Goal: Task Accomplishment & Management: Complete application form

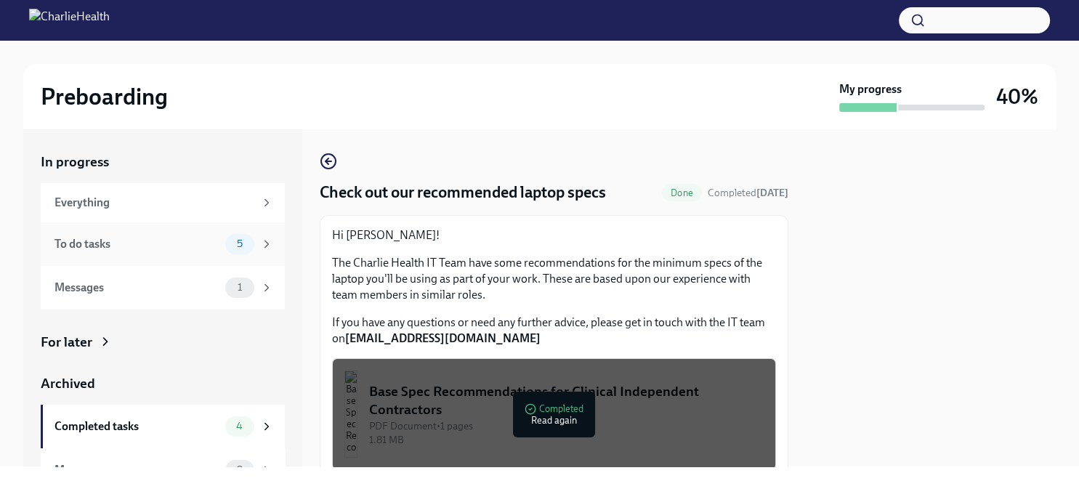
click at [155, 251] on div "To do tasks" at bounding box center [136, 244] width 165 height 16
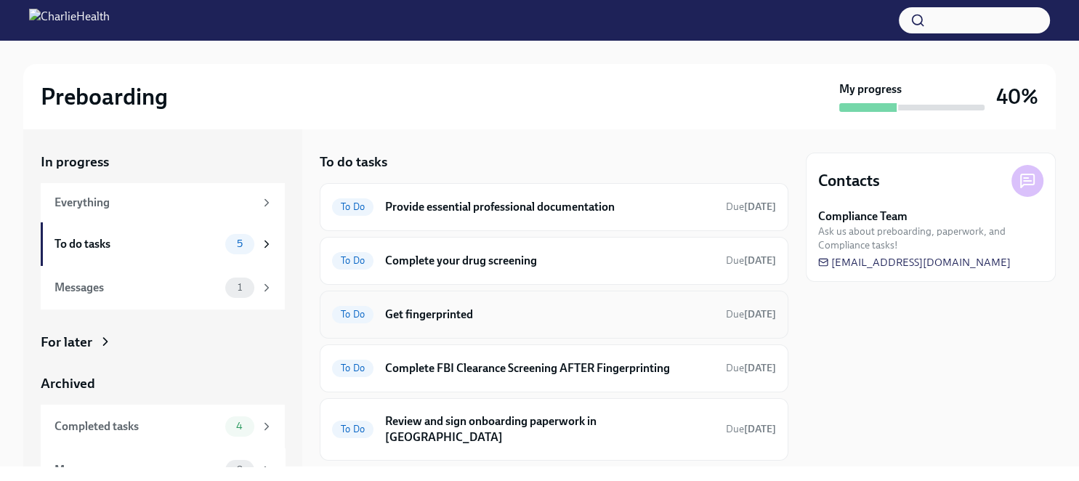
click at [652, 323] on div "To Do Get fingerprinted Due [DATE]" at bounding box center [554, 314] width 444 height 23
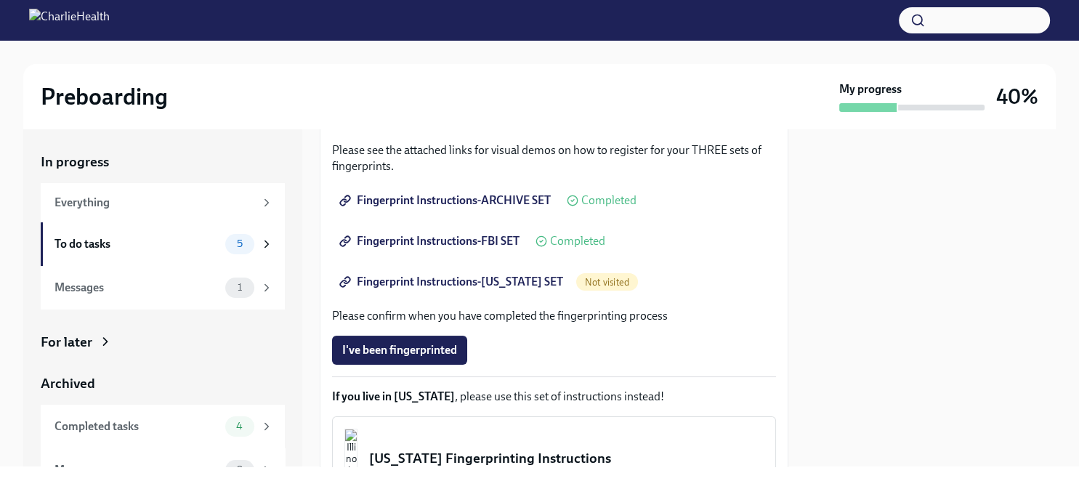
scroll to position [251, 0]
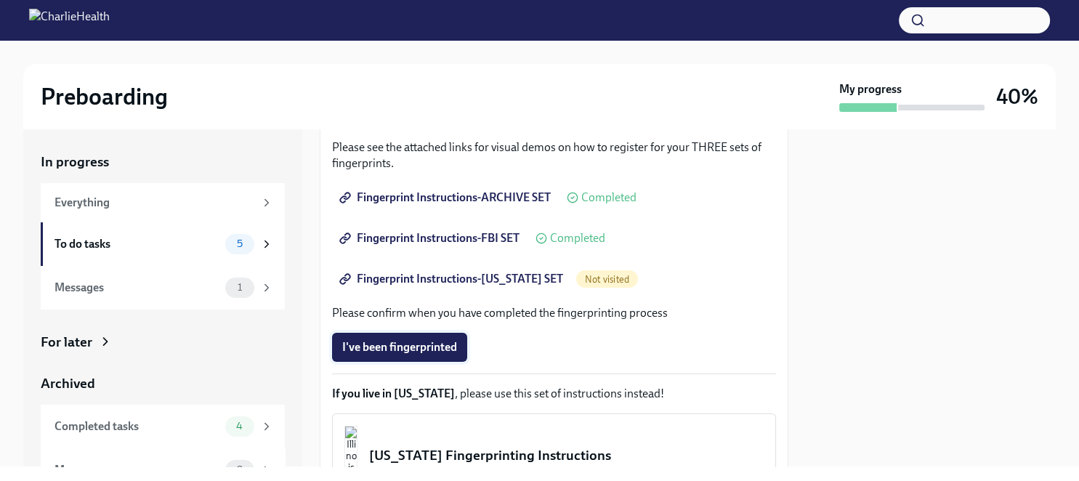
click at [445, 353] on span "I've been fingerprinted" at bounding box center [399, 347] width 115 height 15
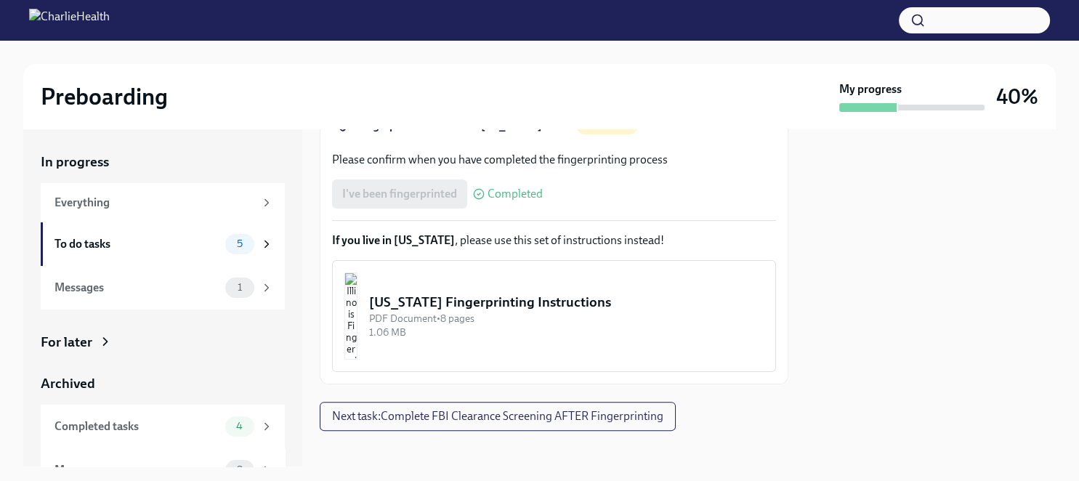
scroll to position [414, 0]
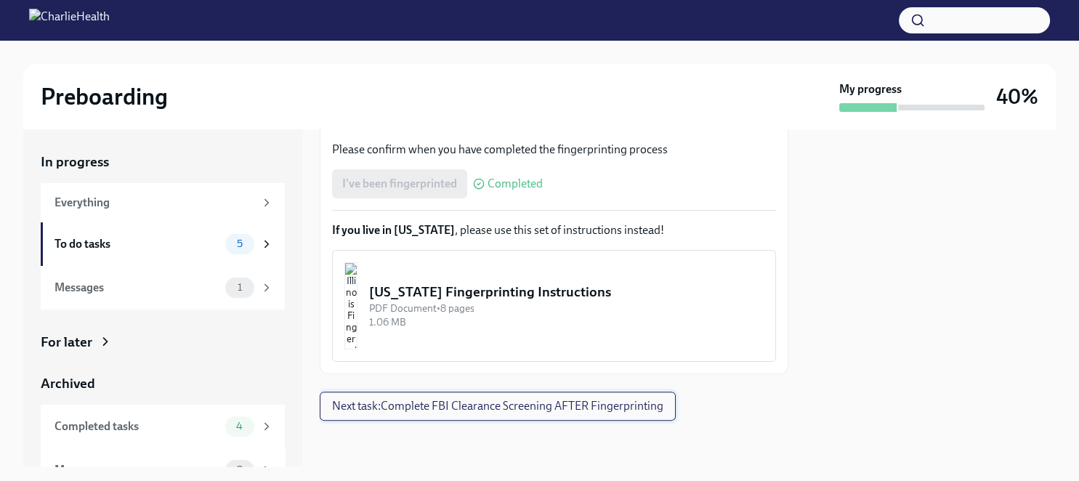
click at [601, 413] on button "Next task : Complete FBI Clearance Screening AFTER Fingerprinting" at bounding box center [498, 406] width 356 height 29
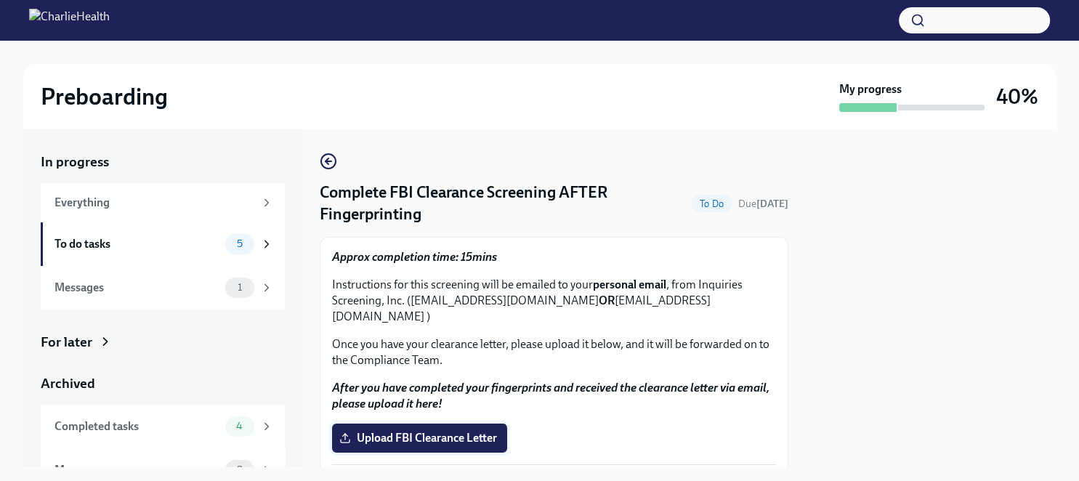
click at [487, 431] on span "Upload FBI Clearance Letter" at bounding box center [419, 438] width 155 height 15
click at [0, 0] on input "Upload FBI Clearance Letter" at bounding box center [0, 0] width 0 height 0
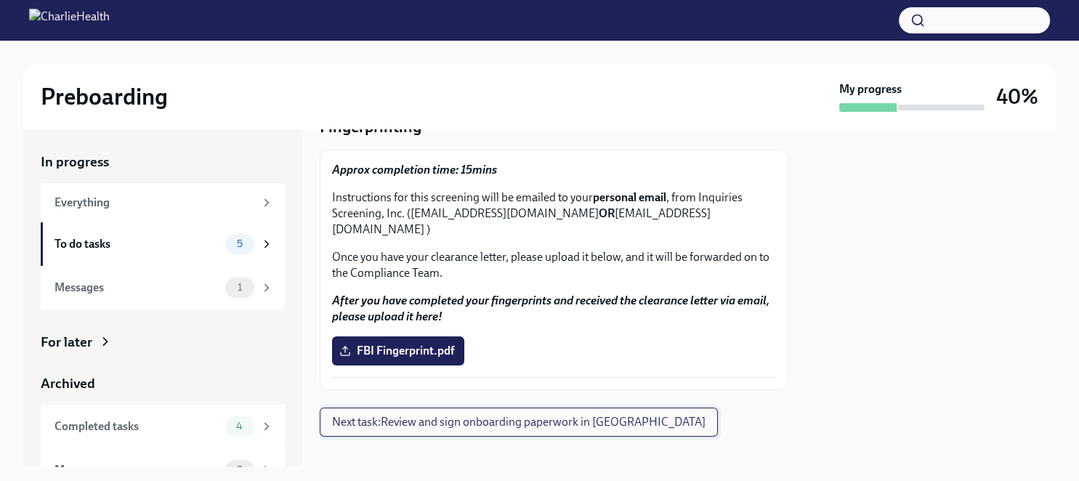
scroll to position [74, 0]
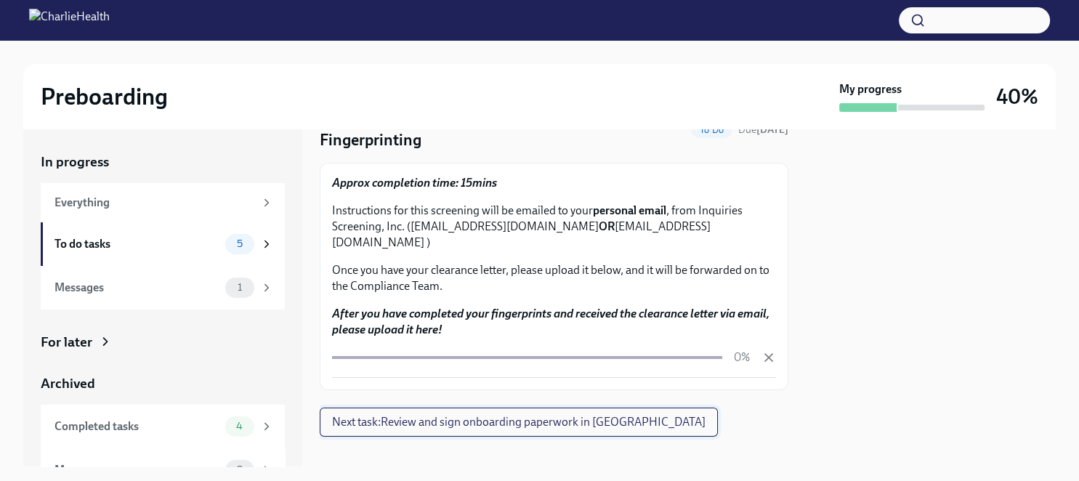
click at [570, 415] on span "Next task : Review and sign onboarding paperwork in [GEOGRAPHIC_DATA]" at bounding box center [518, 422] width 373 height 15
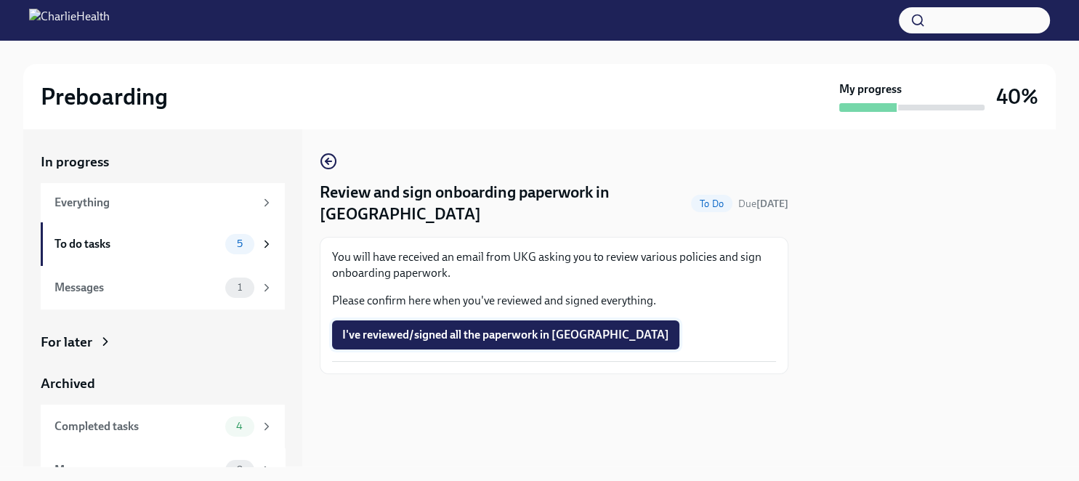
click at [511, 328] on span "I've reviewed/signed all the paperwork in [GEOGRAPHIC_DATA]" at bounding box center [505, 335] width 327 height 15
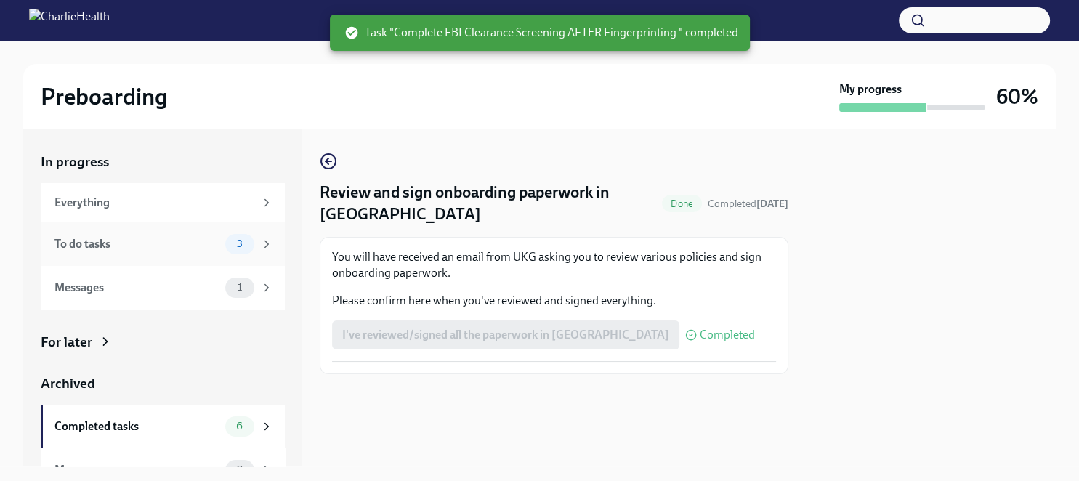
click at [93, 246] on div "To do tasks" at bounding box center [136, 244] width 165 height 16
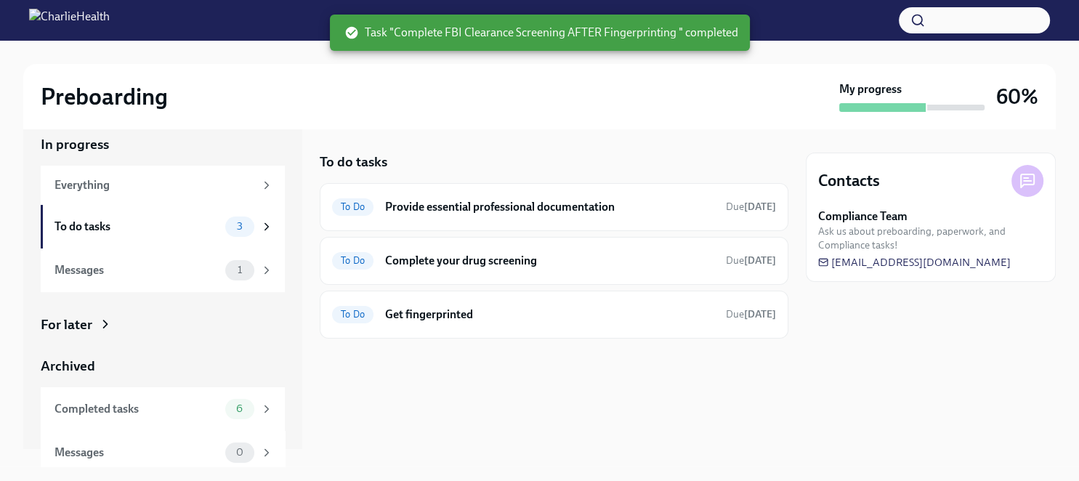
scroll to position [25, 0]
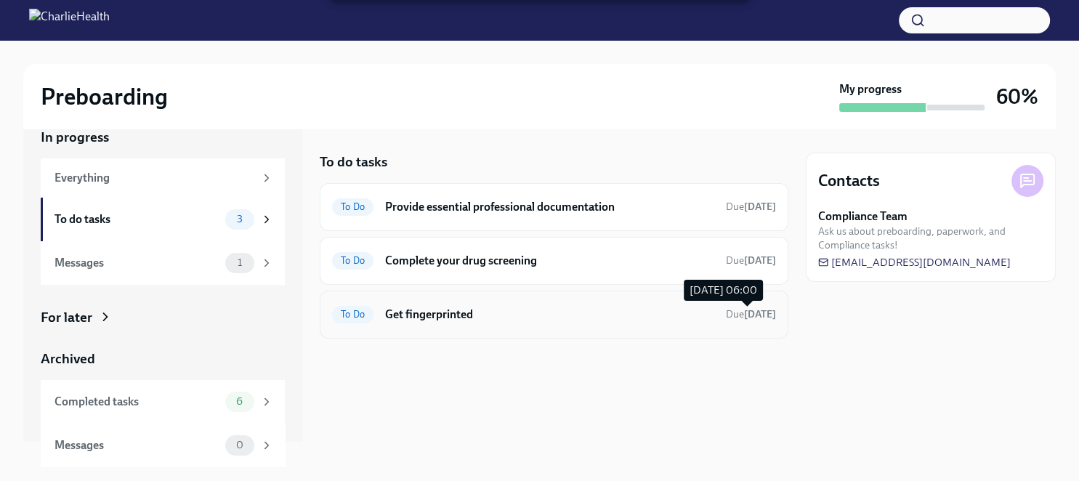
click at [726, 320] on span "Due [DATE]" at bounding box center [751, 314] width 50 height 14
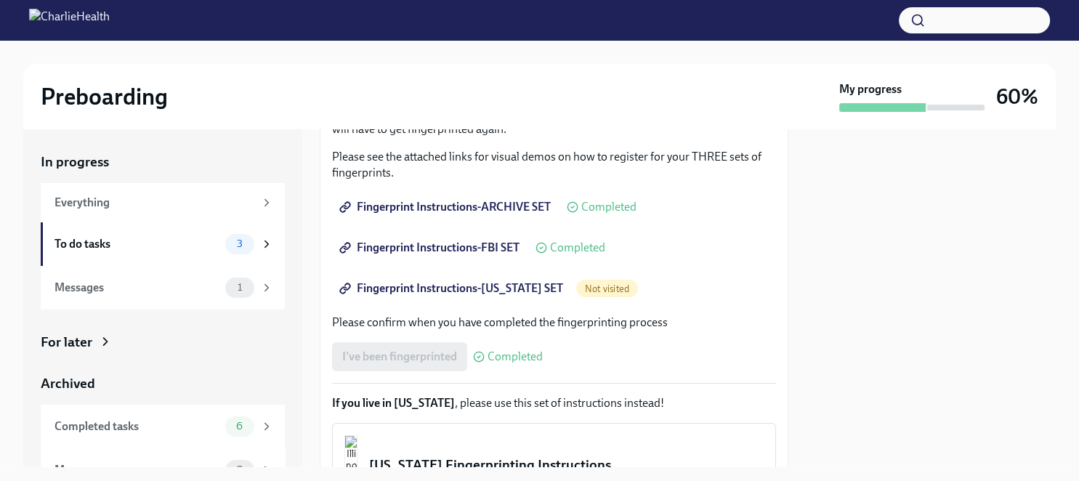
scroll to position [251, 0]
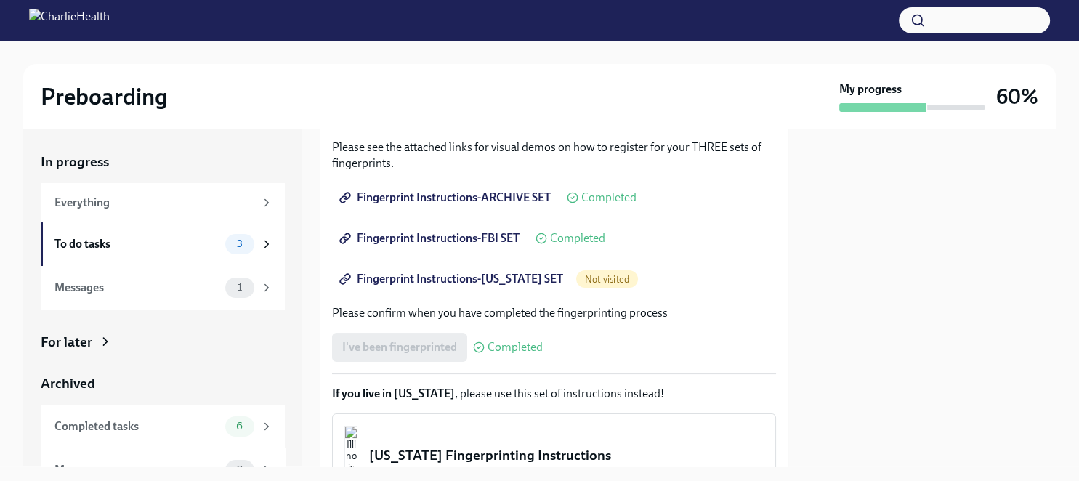
click at [490, 279] on span "Fingerprint Instructions-[US_STATE] SET" at bounding box center [452, 279] width 221 height 15
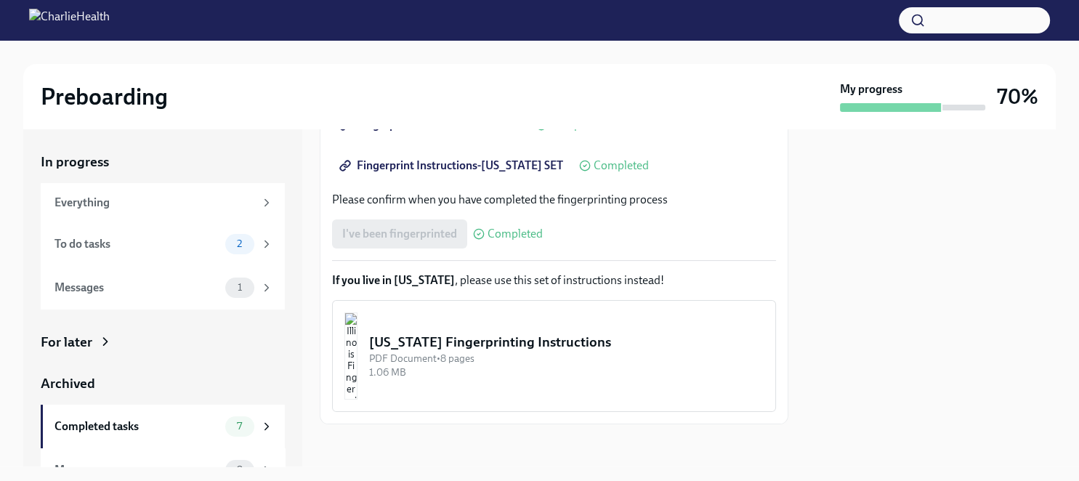
scroll to position [368, 0]
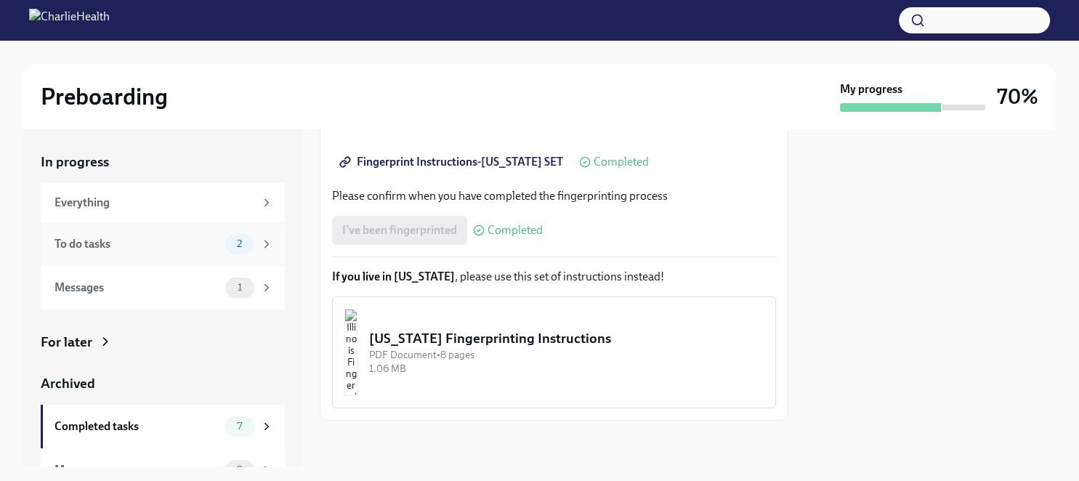
click at [109, 236] on div "To do tasks" at bounding box center [136, 244] width 165 height 16
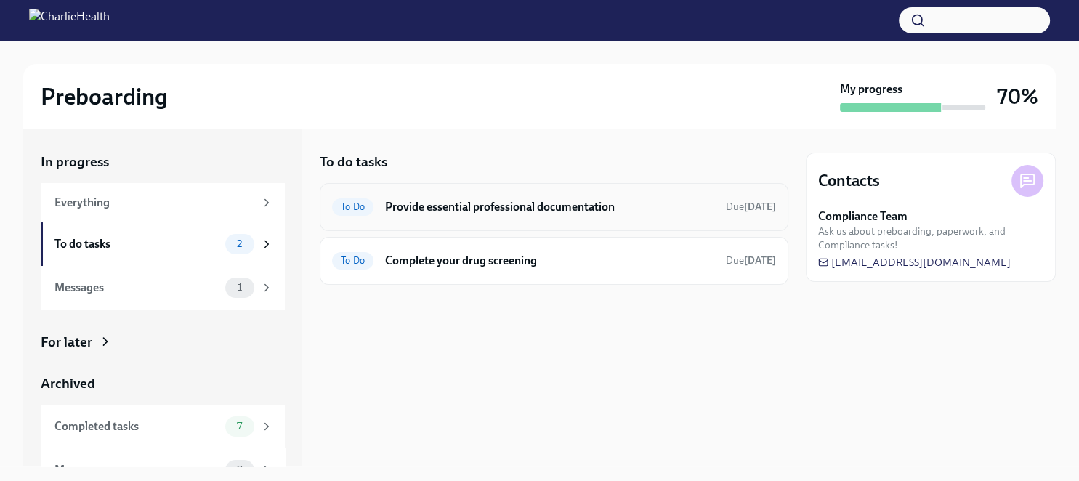
click at [470, 205] on h6 "Provide essential professional documentation" at bounding box center [549, 207] width 329 height 16
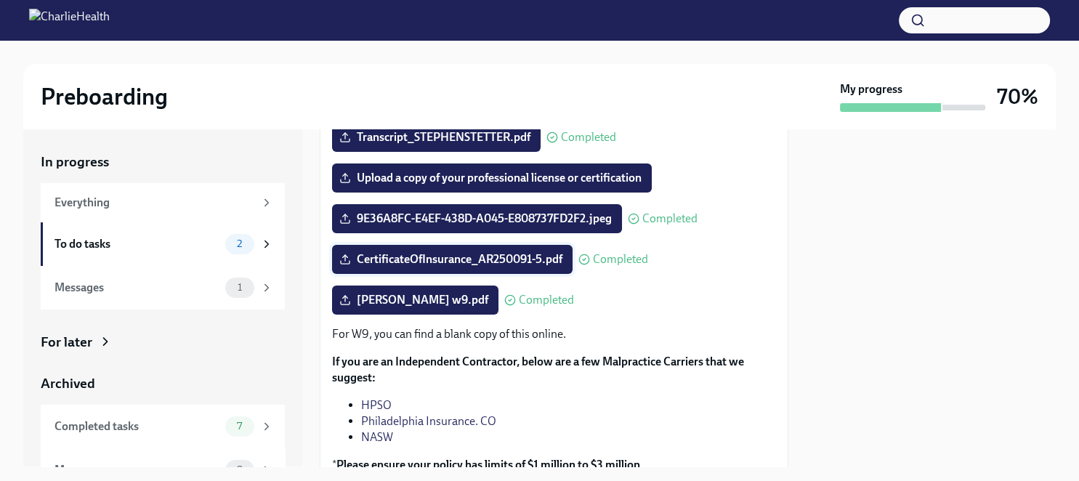
scroll to position [230, 0]
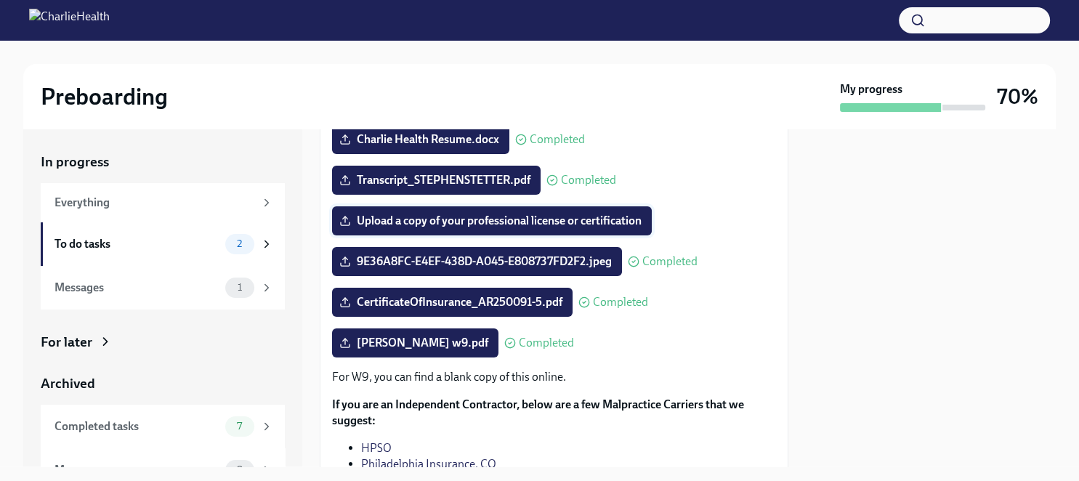
click at [601, 221] on span "Upload a copy of your professional license or certification" at bounding box center [491, 221] width 299 height 15
click at [0, 0] on input "Upload a copy of your professional license or certification" at bounding box center [0, 0] width 0 height 0
click at [169, 243] on div "To do tasks" at bounding box center [136, 244] width 165 height 16
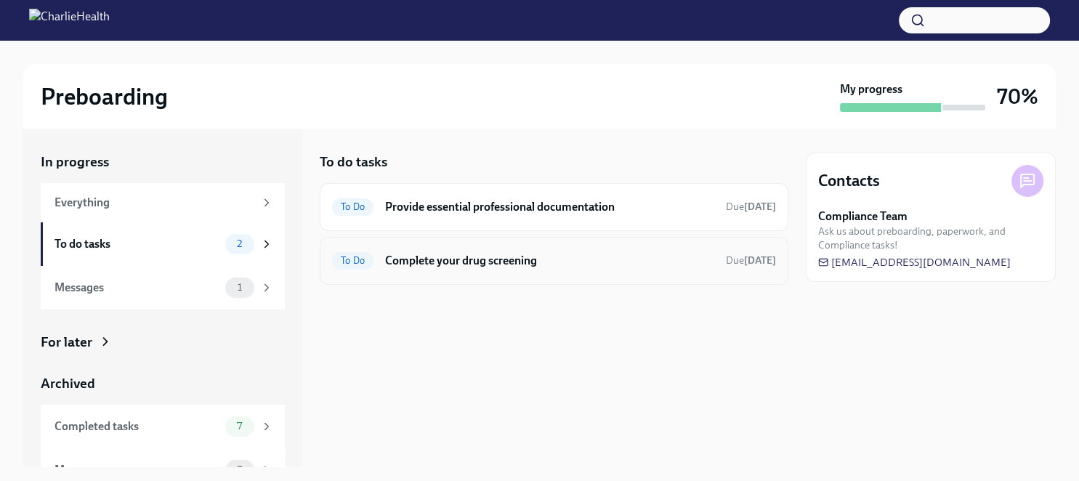
click at [466, 265] on h6 "Complete your drug screening" at bounding box center [549, 261] width 329 height 16
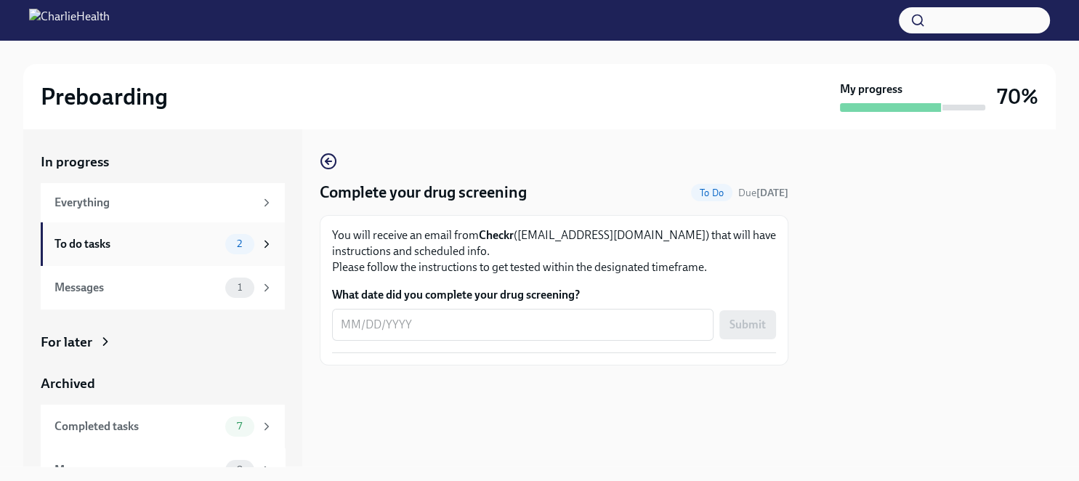
click at [107, 248] on div "To do tasks" at bounding box center [136, 244] width 165 height 16
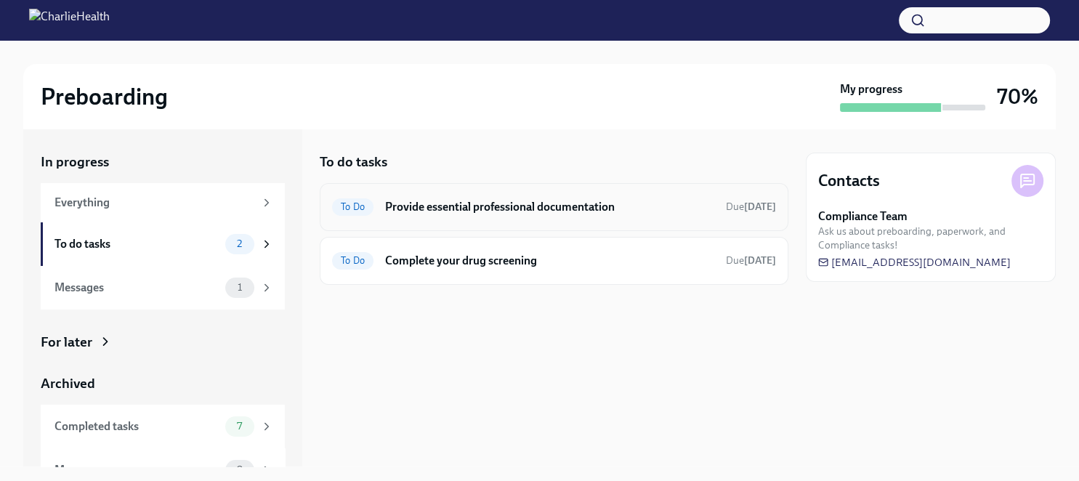
click at [446, 216] on div "To Do Provide essential professional documentation Due [DATE]" at bounding box center [554, 206] width 444 height 23
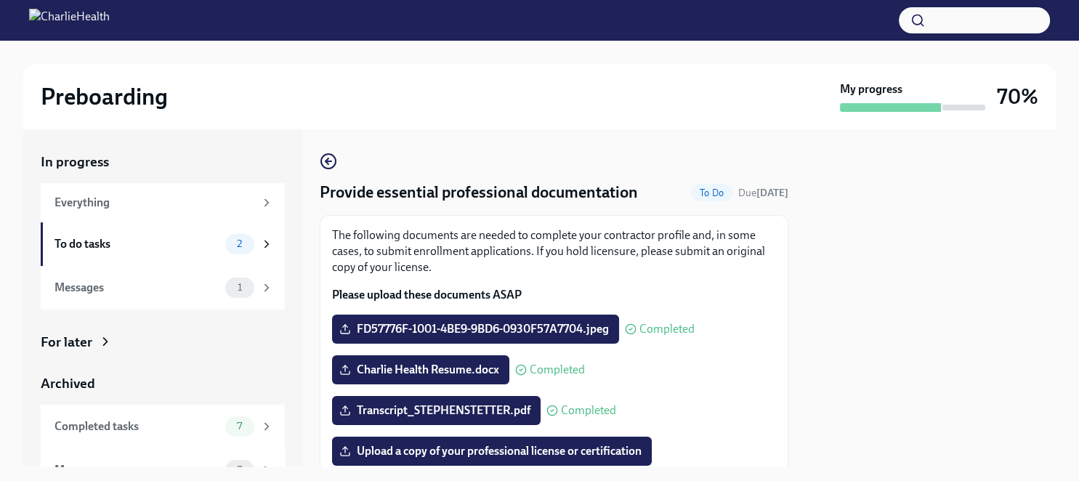
scroll to position [84, 0]
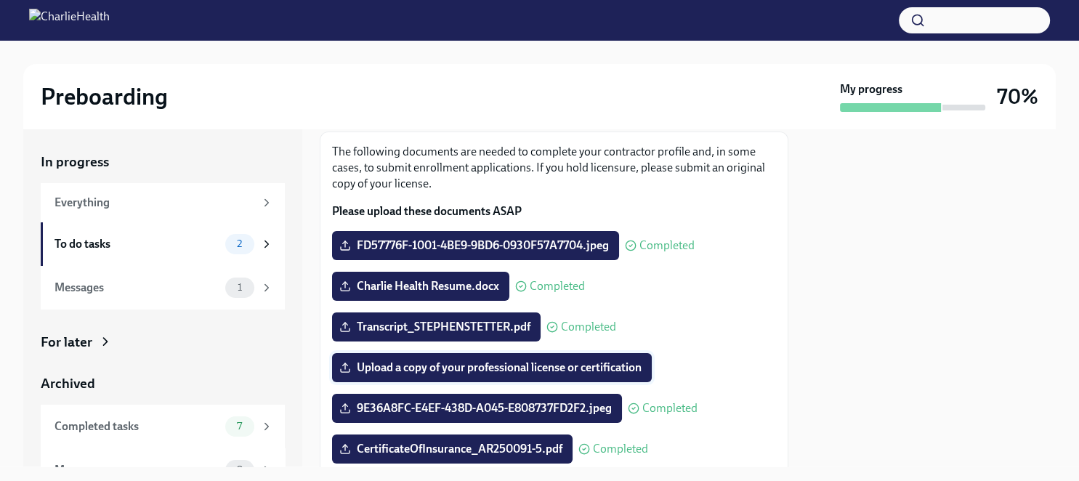
click at [623, 370] on span "Upload a copy of your professional license or certification" at bounding box center [491, 367] width 299 height 15
click at [0, 0] on input "Upload a copy of your professional license or certification" at bounding box center [0, 0] width 0 height 0
click at [155, 288] on div "Messages" at bounding box center [136, 288] width 165 height 16
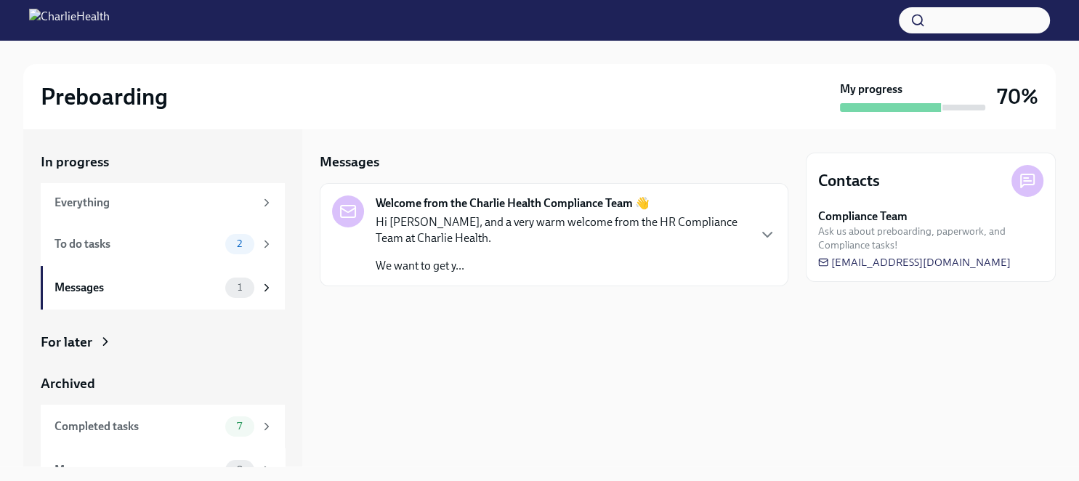
scroll to position [25, 0]
